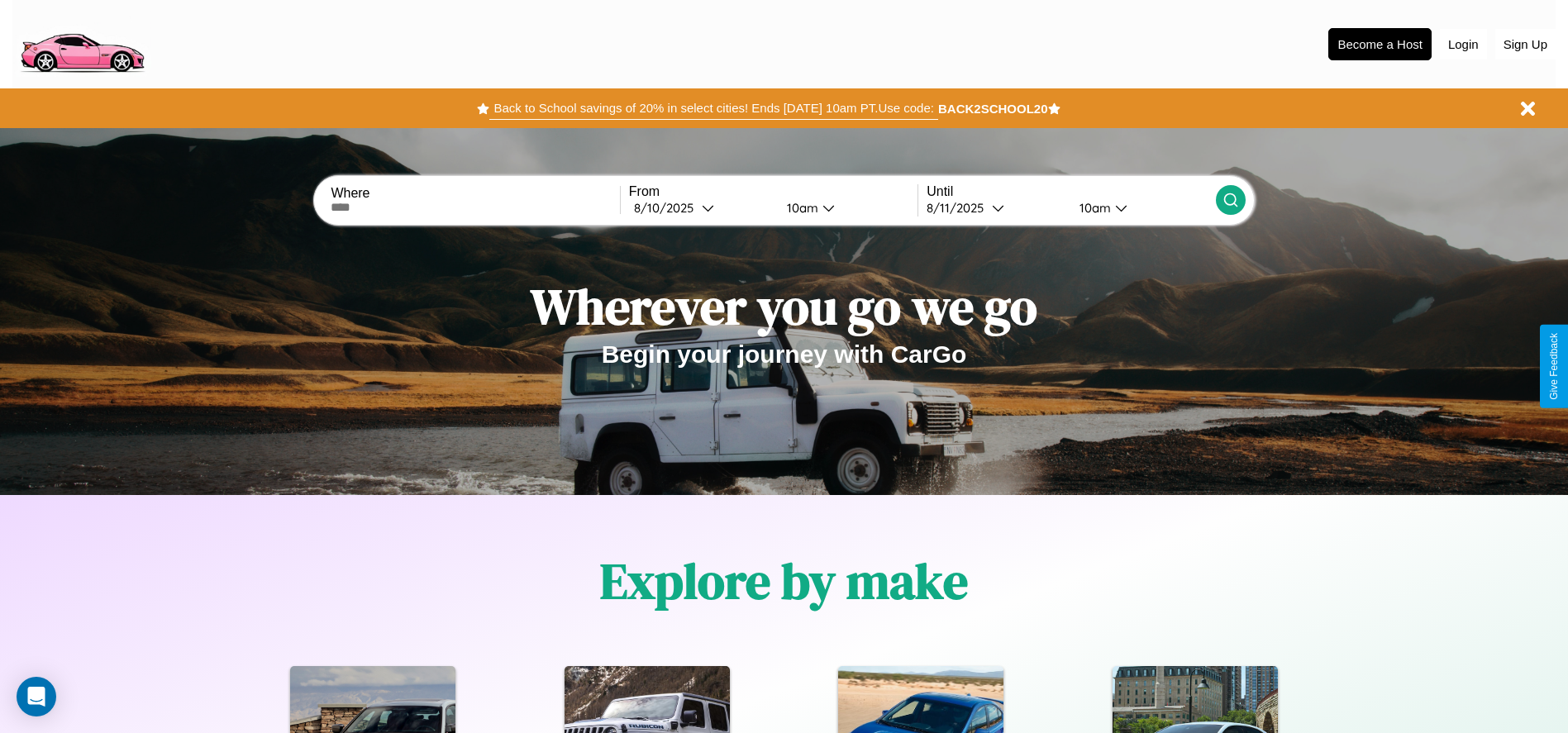
click at [713, 108] on button "Back to School savings of 20% in select cities! Ends [DATE] 10am PT. Use code:" at bounding box center [713, 107] width 448 height 23
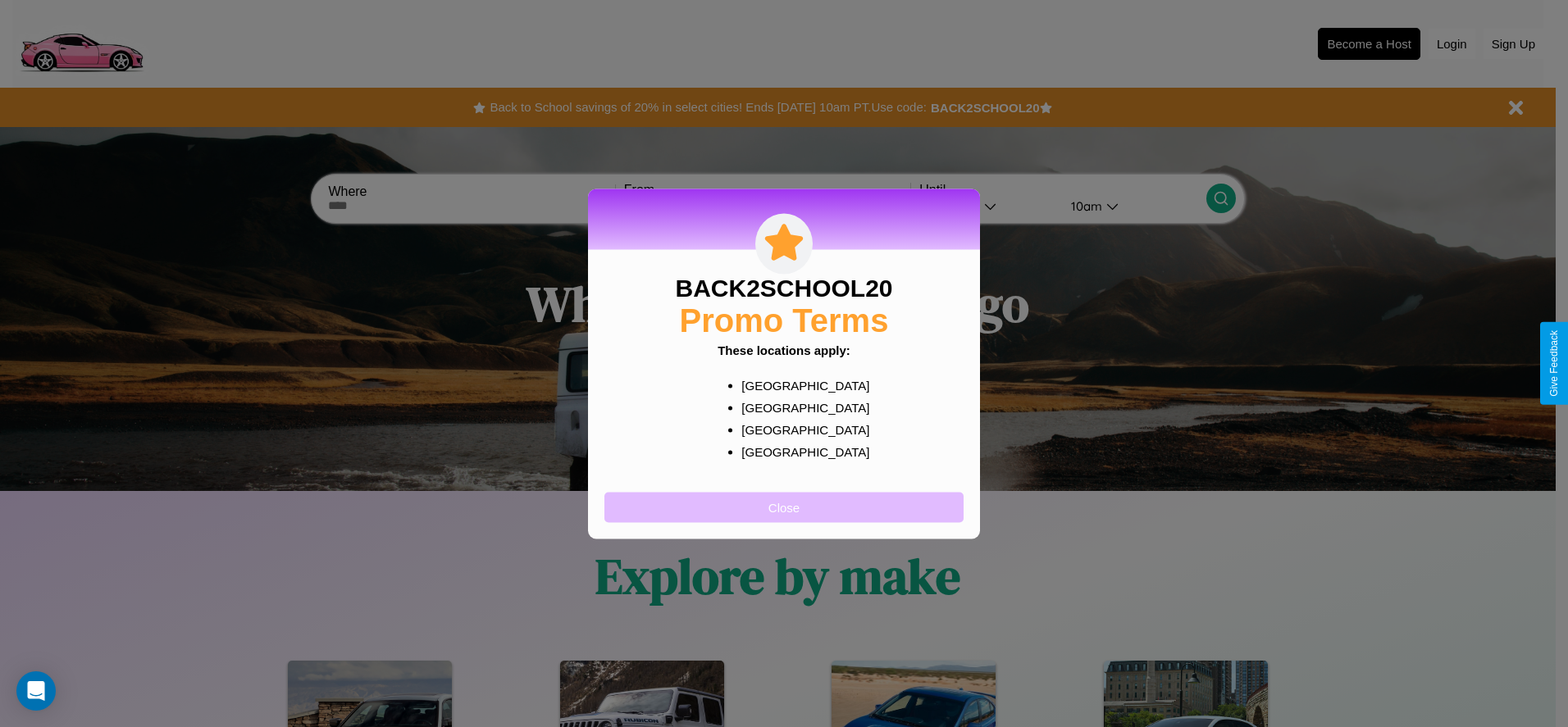
click at [784, 506] on button "Close" at bounding box center [784, 507] width 359 height 30
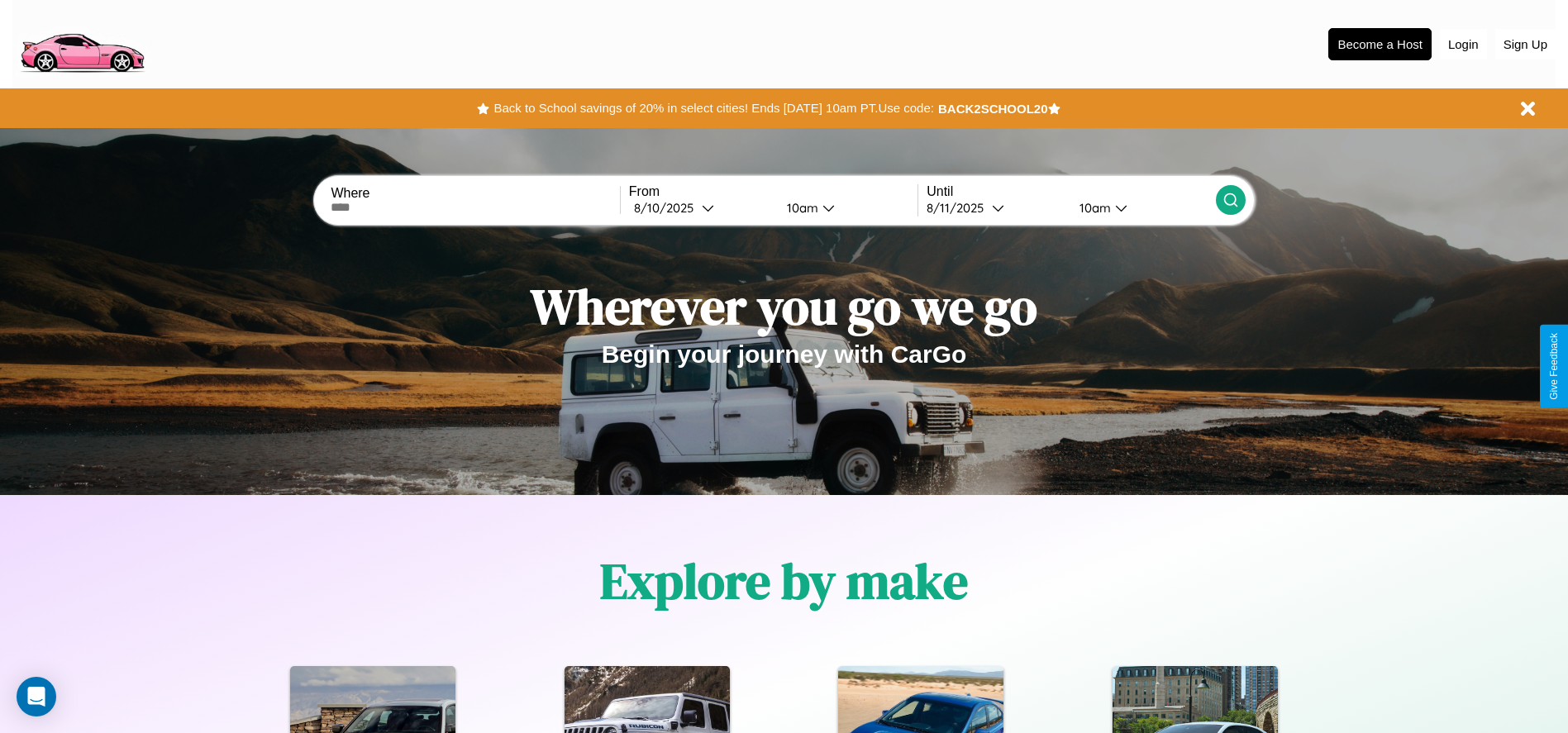
scroll to position [343, 0]
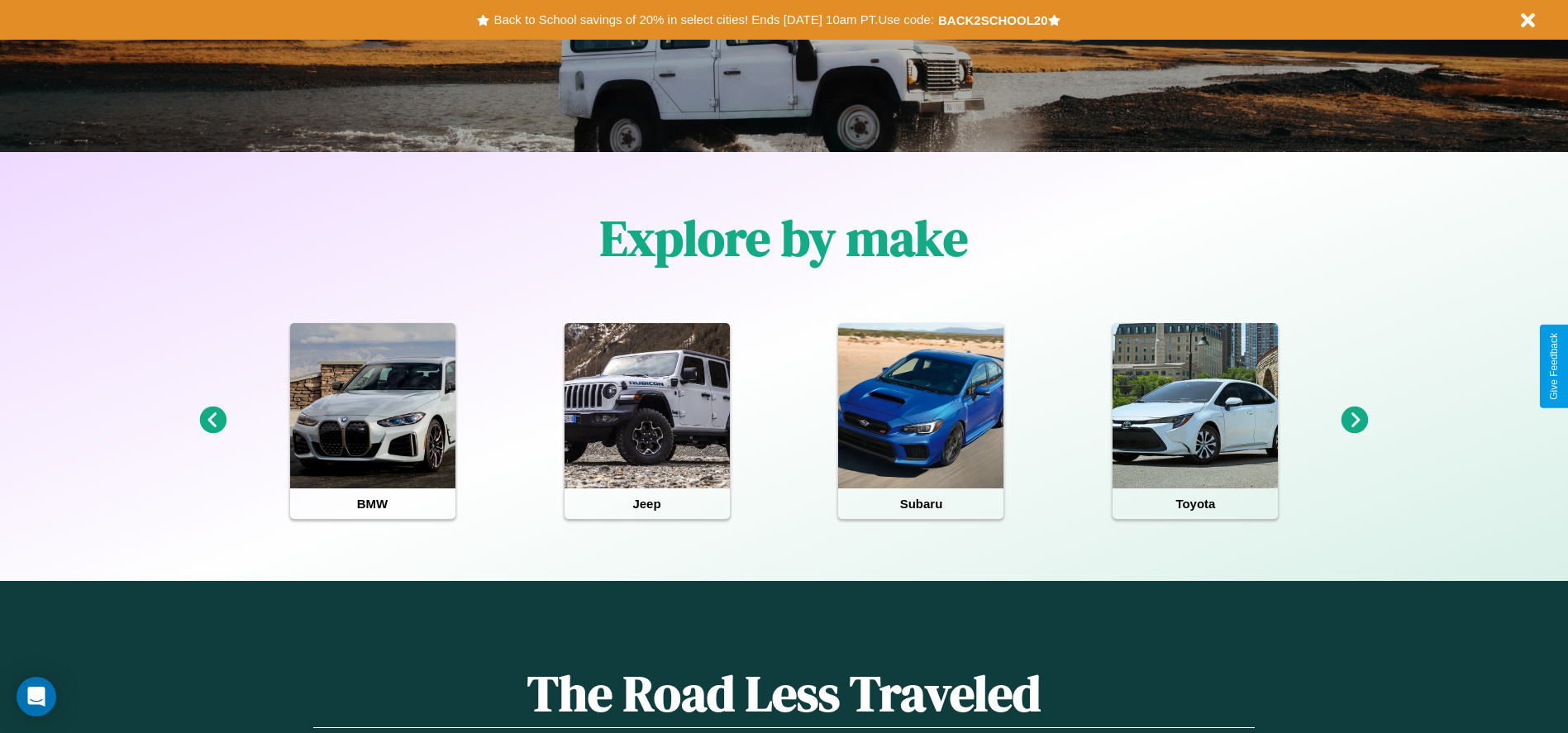
click at [1355, 421] on icon at bounding box center [1355, 420] width 27 height 27
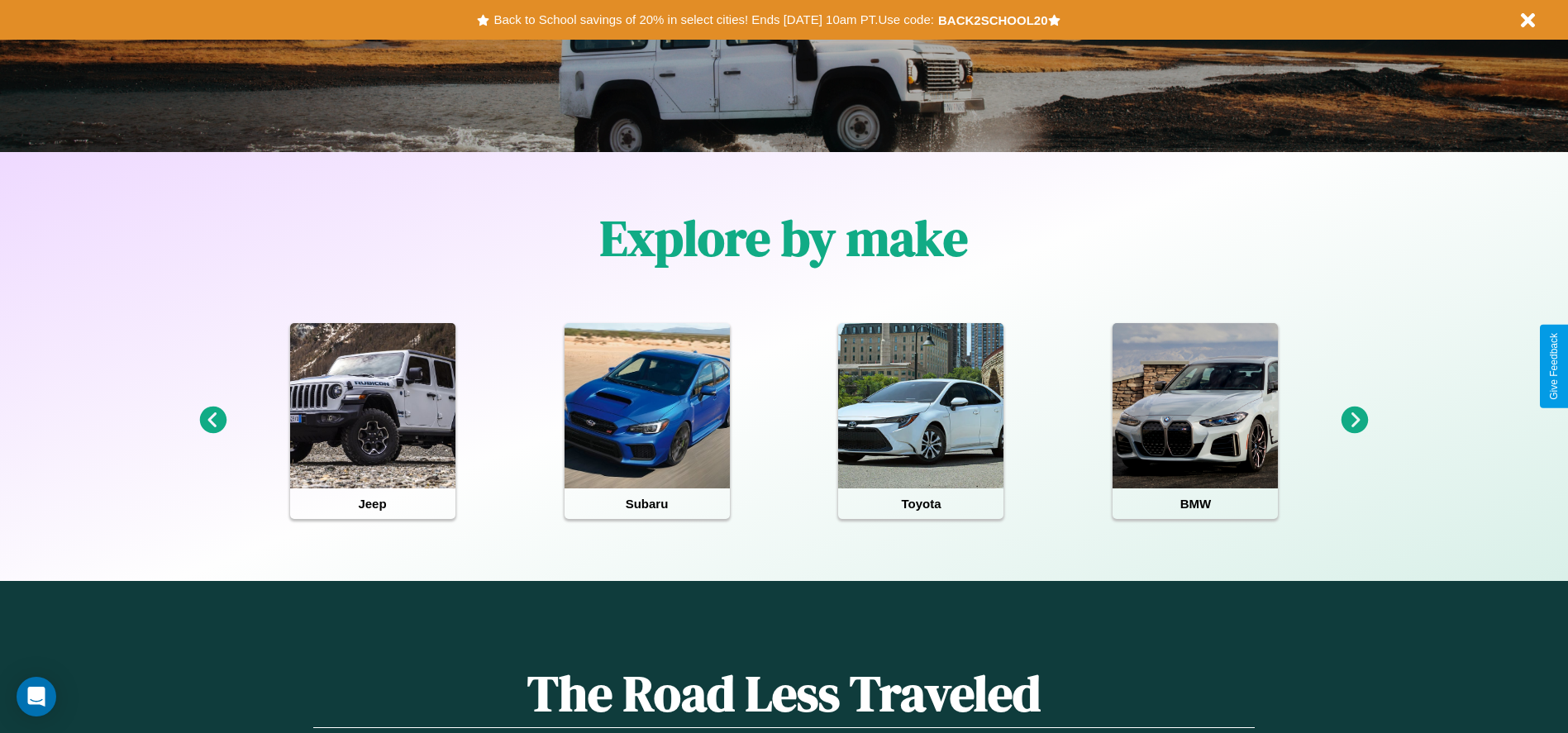
click at [1355, 421] on icon at bounding box center [1355, 420] width 27 height 27
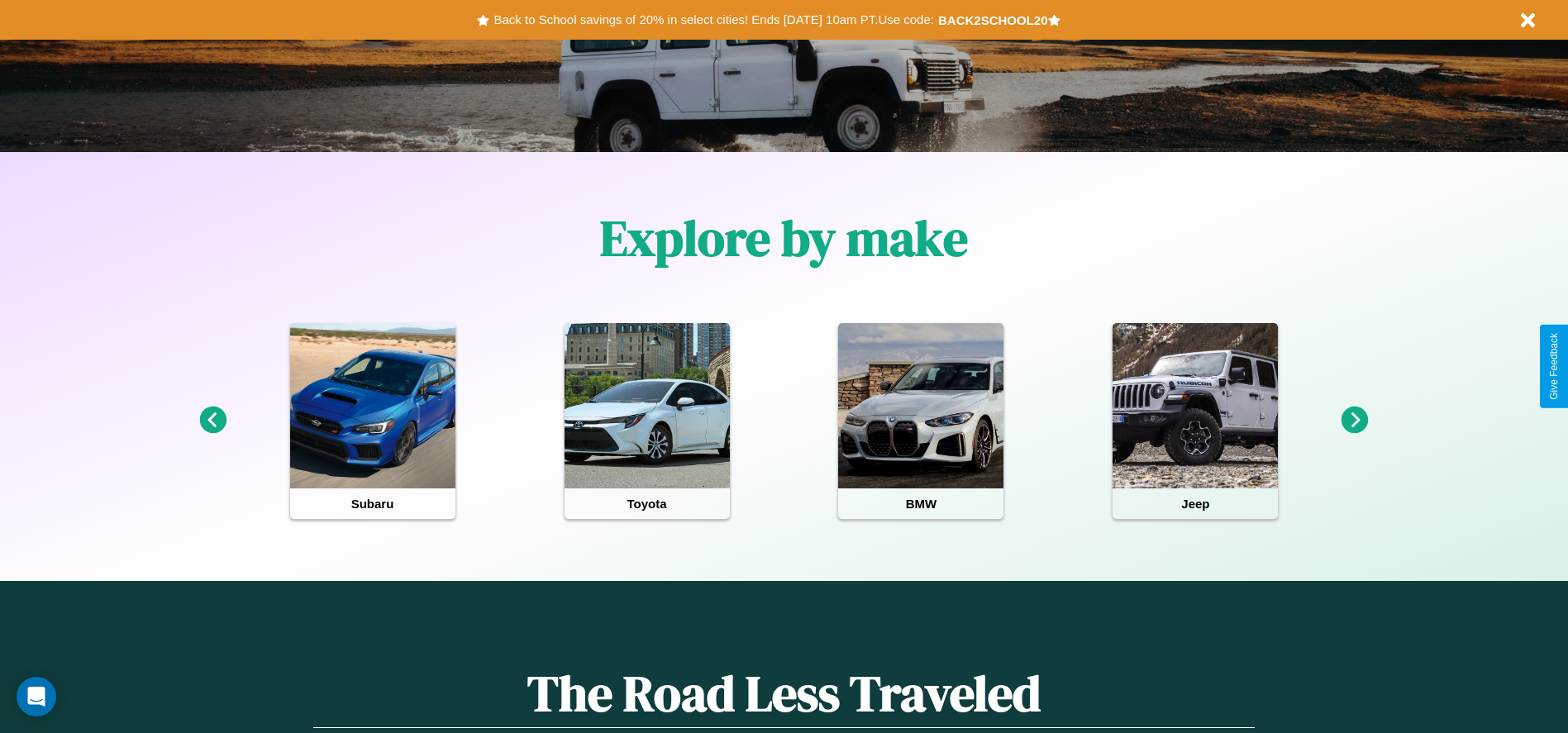
click at [212, 421] on icon at bounding box center [213, 420] width 27 height 27
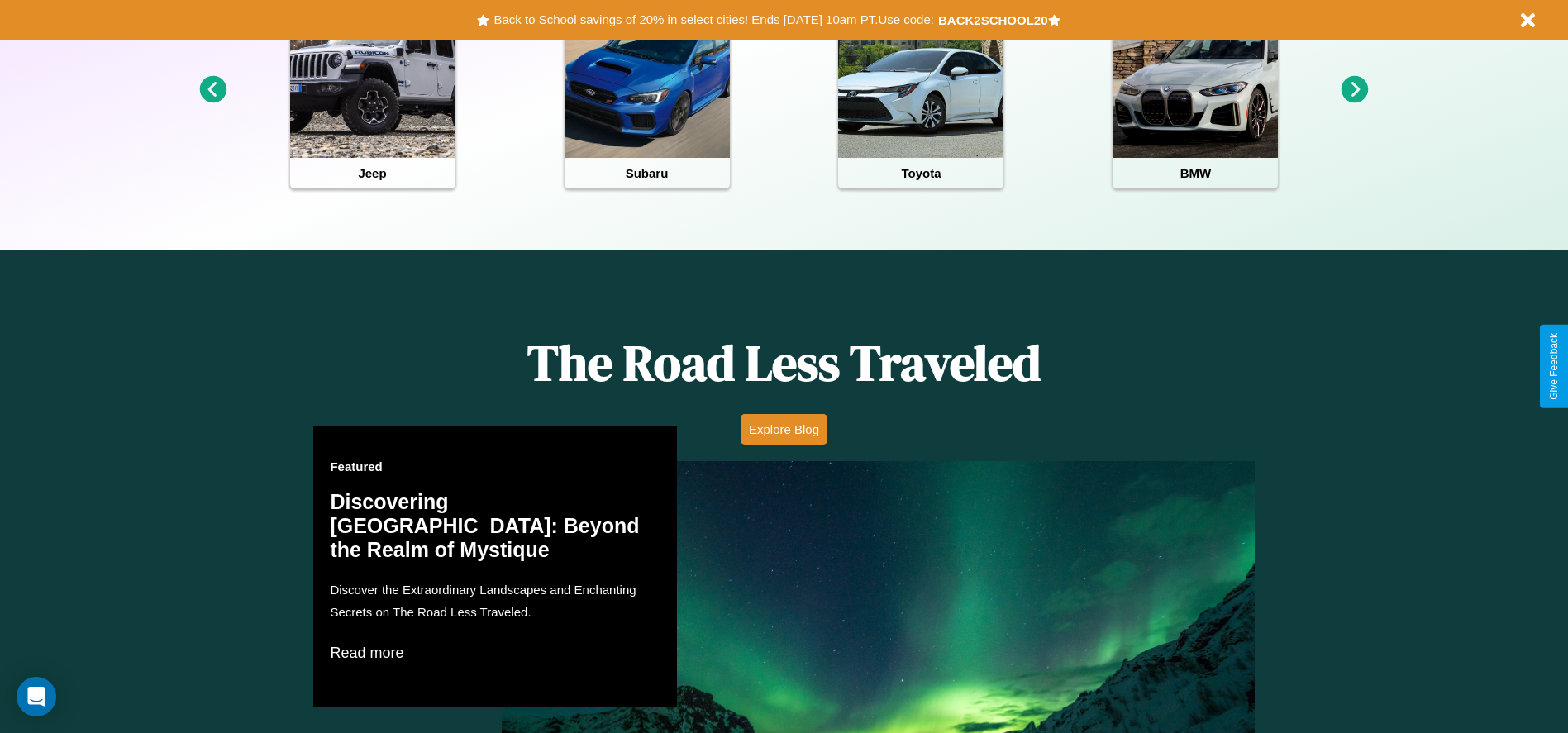
scroll to position [1999, 0]
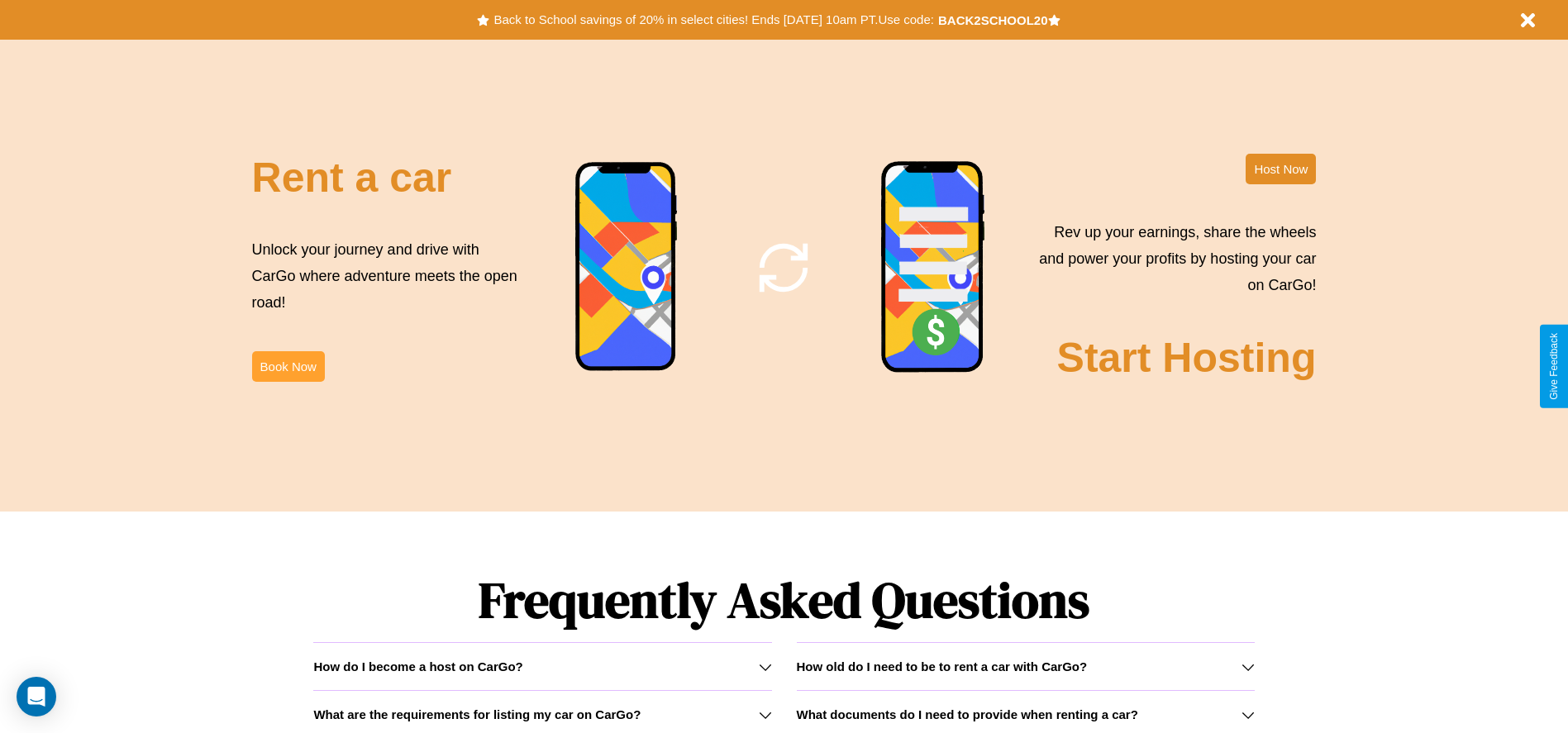
click at [287, 366] on button "Book Now" at bounding box center [288, 367] width 73 height 30
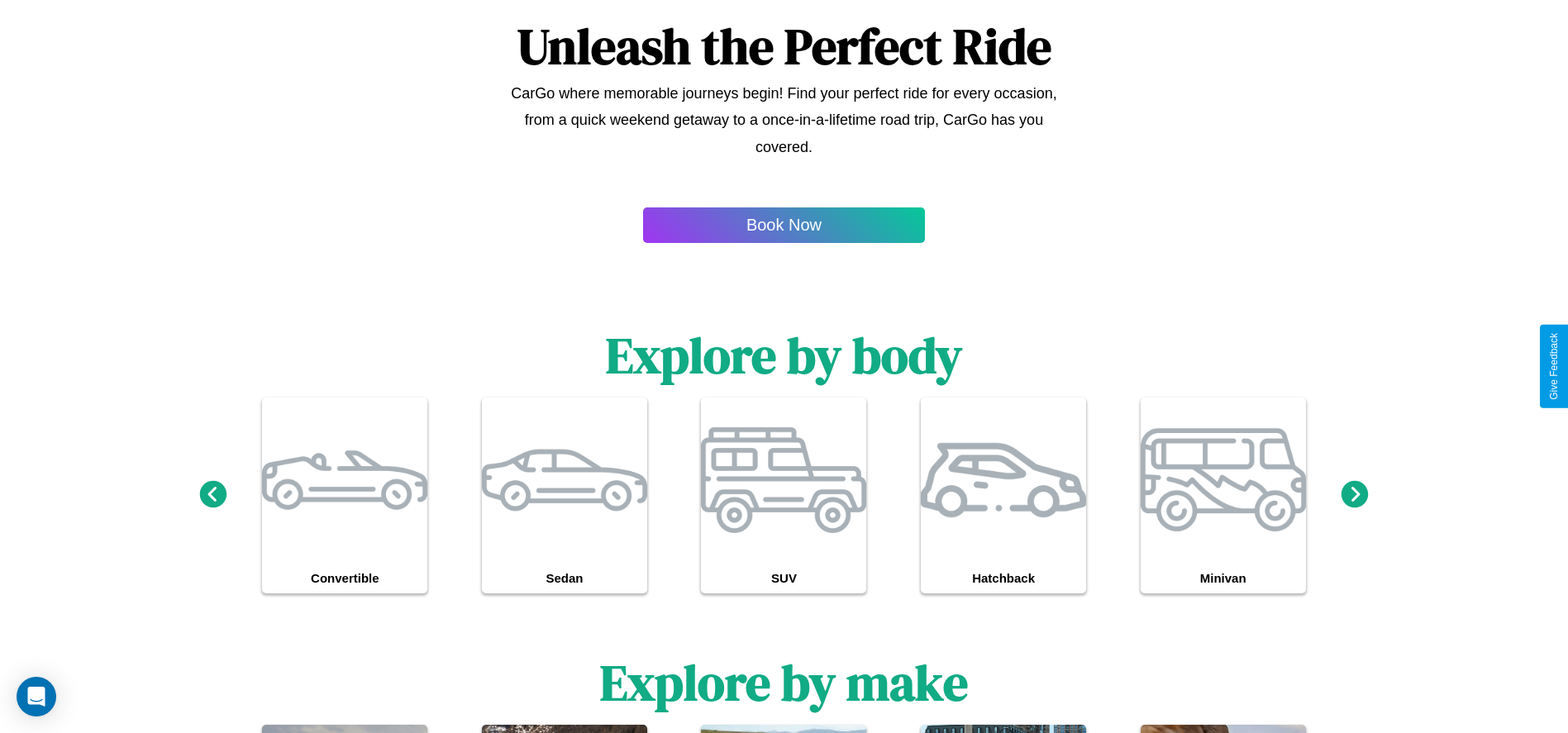
scroll to position [52, 0]
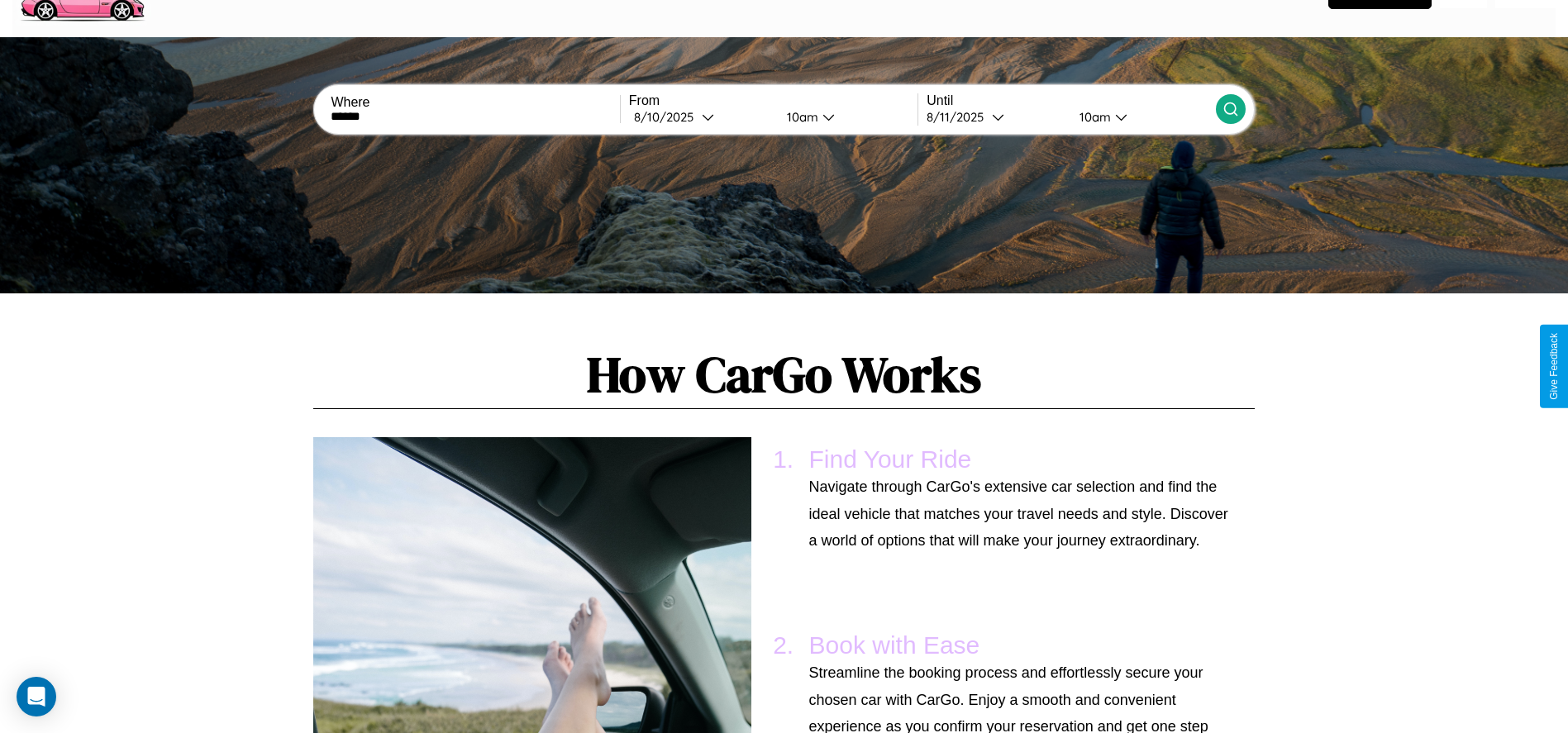
type input "******"
click at [1230, 109] on icon at bounding box center [1231, 109] width 17 height 17
